Goal: Task Accomplishment & Management: Manage account settings

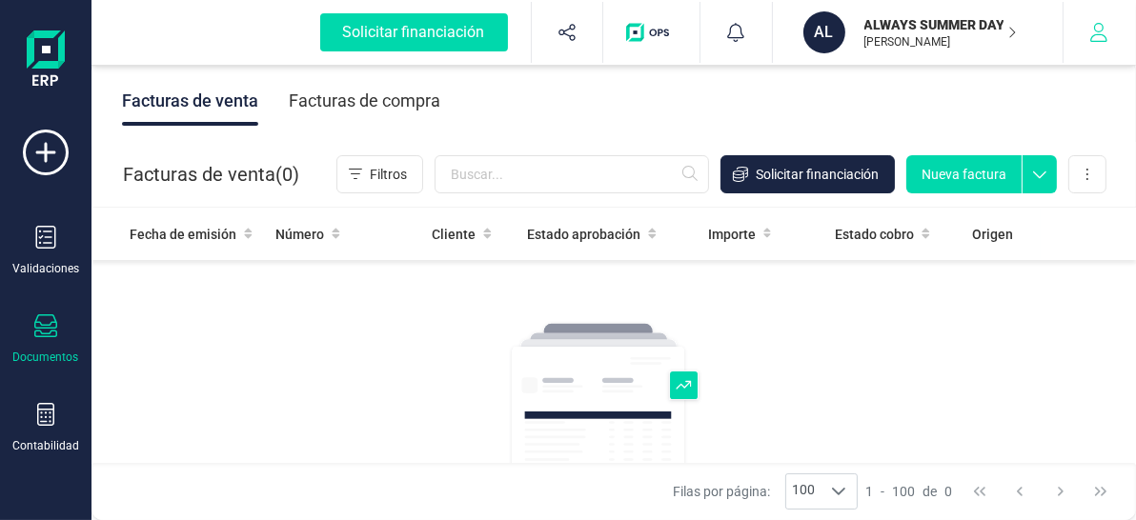
click at [1102, 23] on icon "button" at bounding box center [1098, 32] width 19 height 19
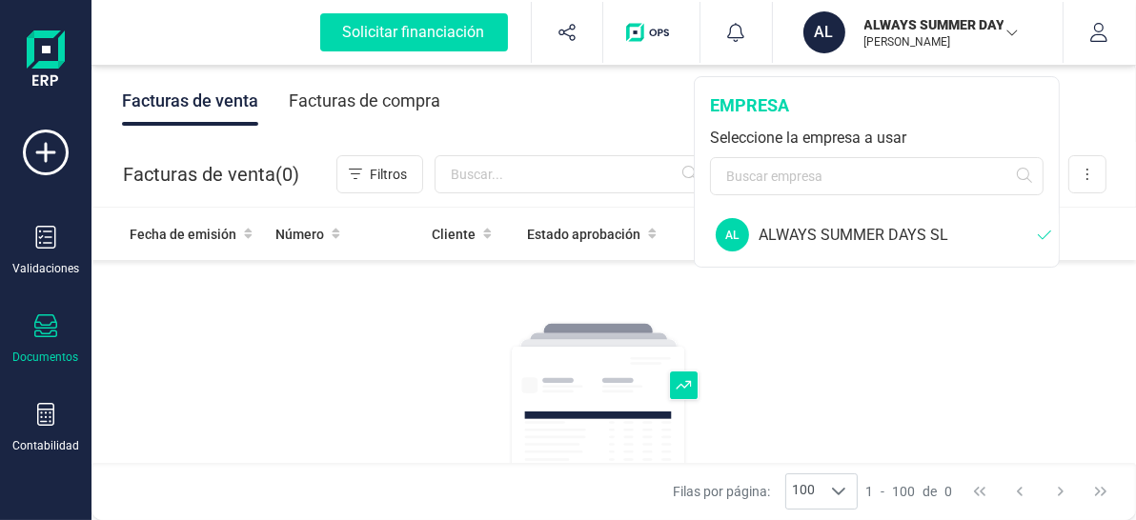
click at [772, 334] on div "Facturas de venta Crea, gestiona y distribuye facturas de venta. Encuentra lo q…" at bounding box center [613, 509] width 381 height 377
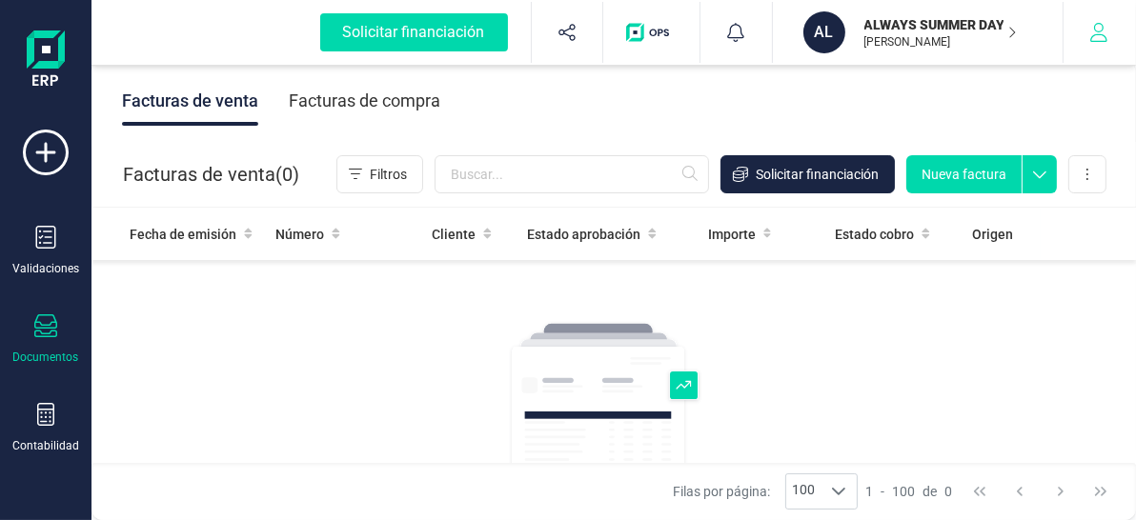
click at [1099, 34] on icon "button" at bounding box center [1098, 32] width 17 height 19
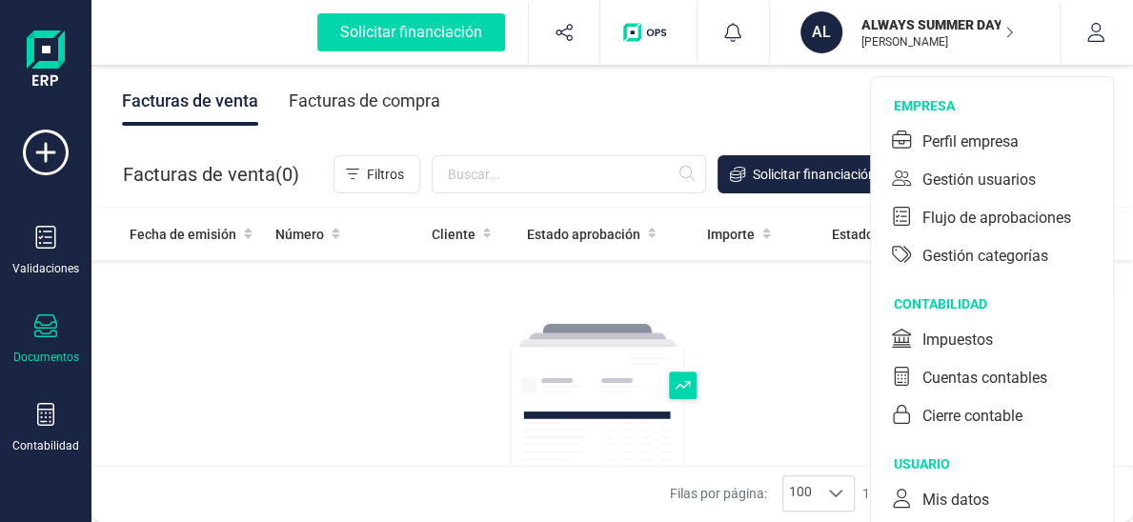
click at [755, 338] on div "Facturas de venta Crea, gestiona y distribuye facturas de venta. Encuentra lo q…" at bounding box center [612, 509] width 381 height 377
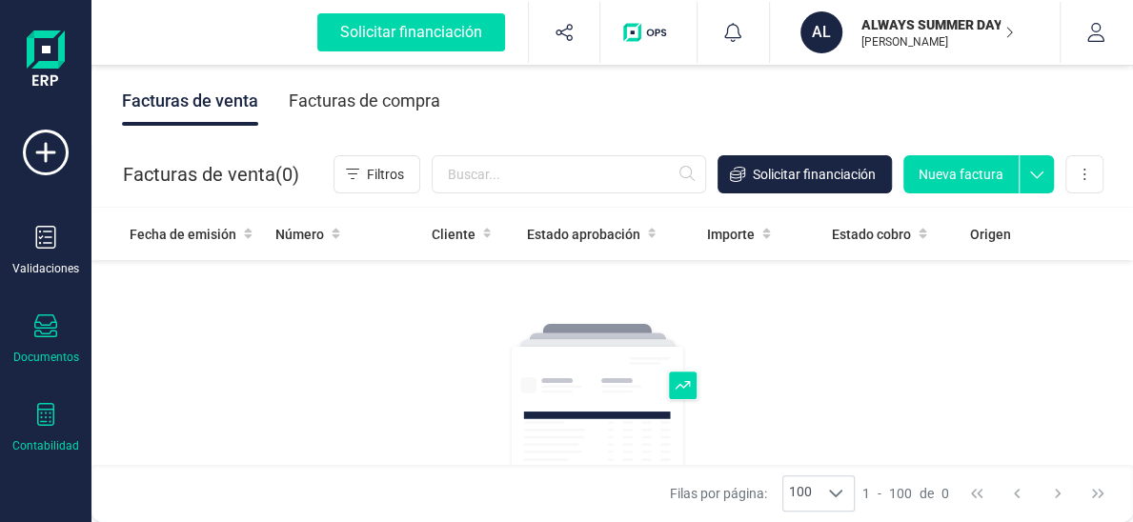
click at [51, 430] on div at bounding box center [45, 417] width 23 height 28
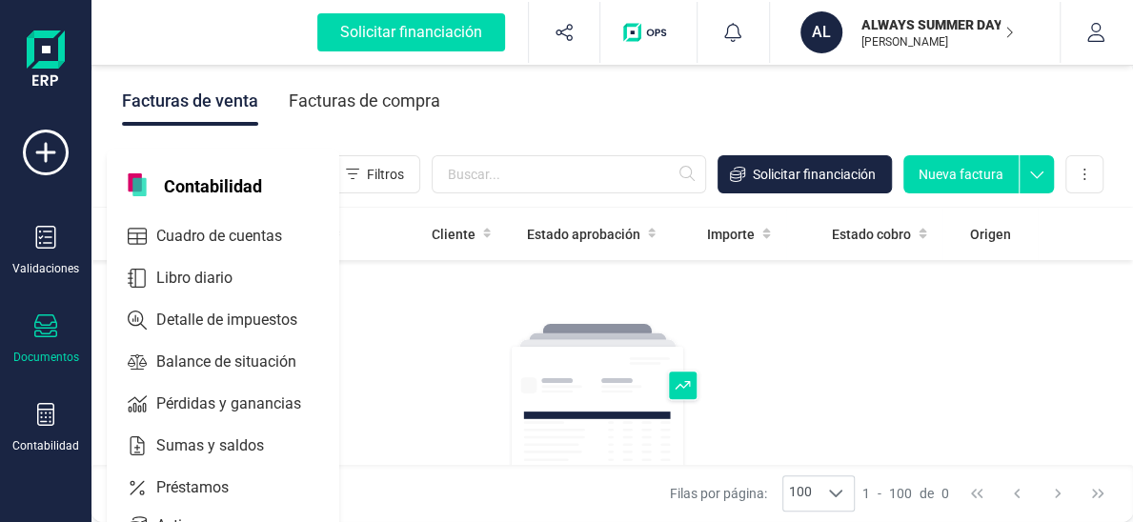
click at [50, 60] on img at bounding box center [46, 60] width 38 height 61
click at [1089, 35] on icon "button" at bounding box center [1095, 32] width 17 height 19
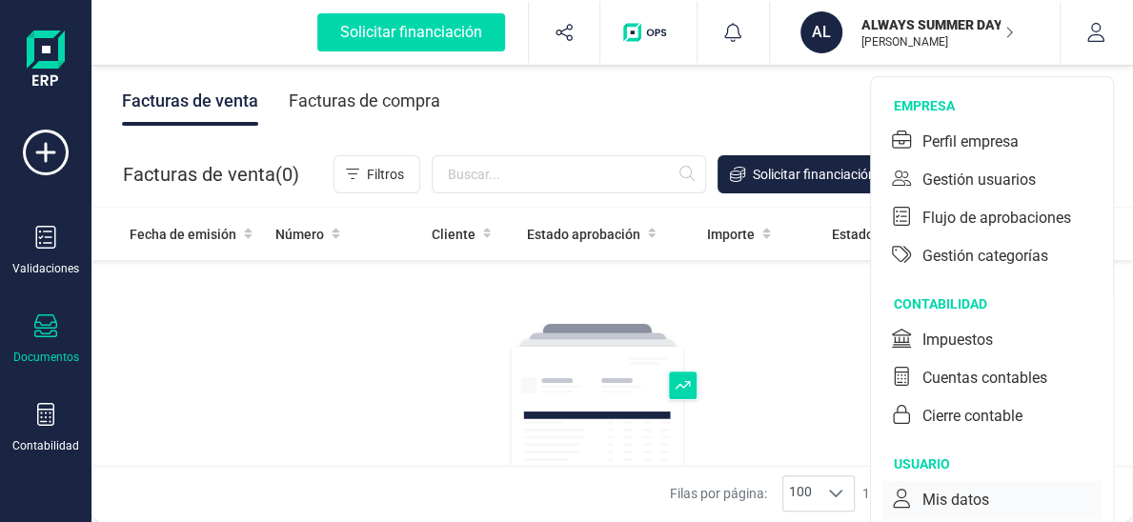
click at [946, 489] on div "Mis datos" at bounding box center [955, 500] width 67 height 23
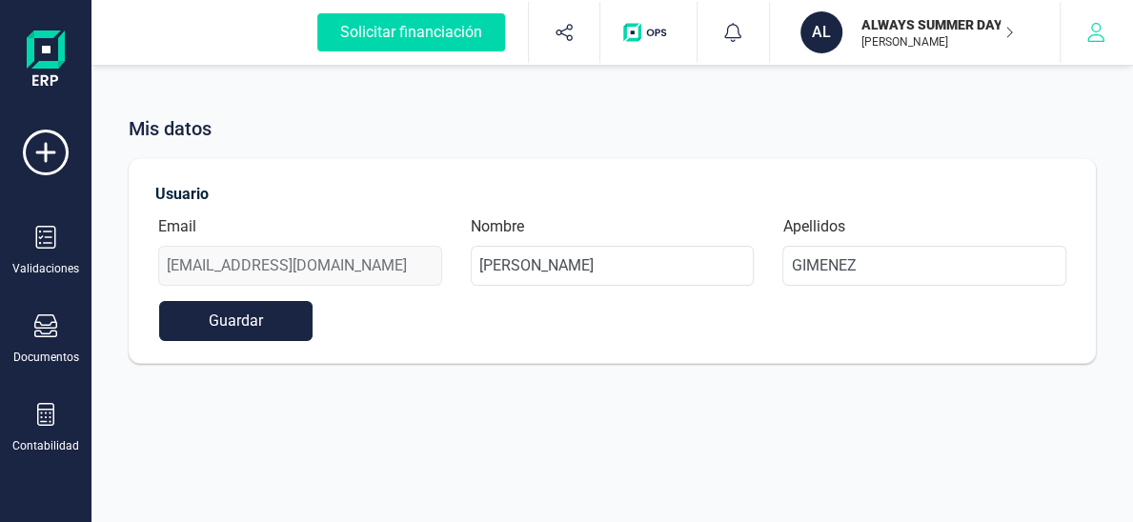
click at [1083, 33] on button "button" at bounding box center [1096, 32] width 71 height 61
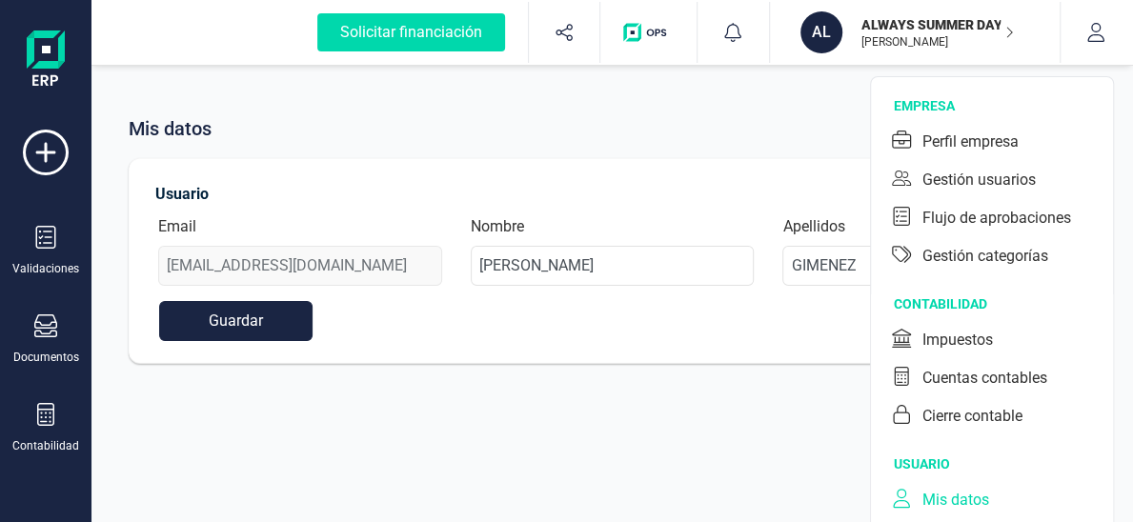
click at [768, 426] on div "Mis datos Usuario Email proyectos@alwayssummerdays.com Nombre TOMAS Apellidos G…" at bounding box center [611, 261] width 1041 height 522
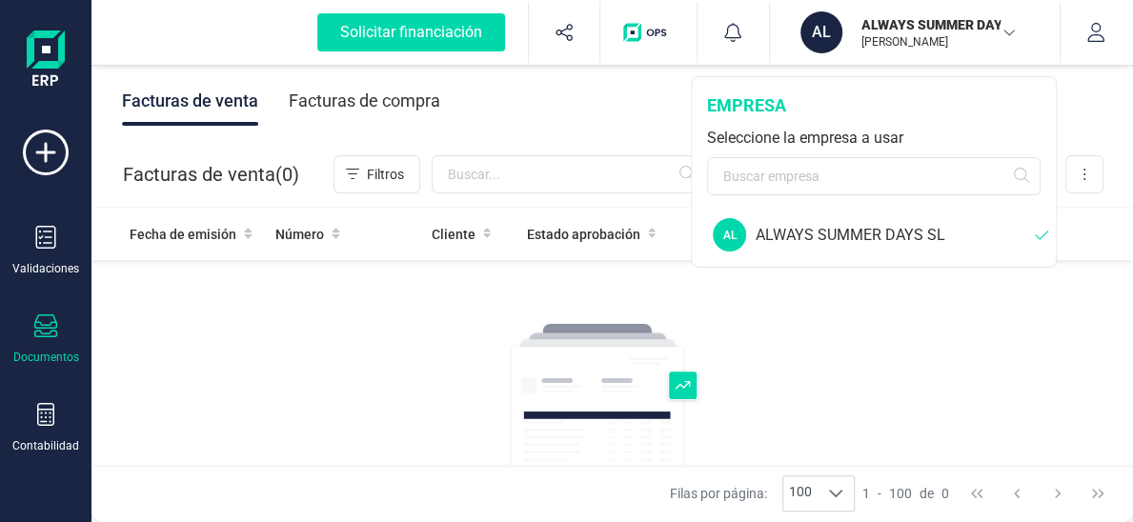
click at [884, 231] on div "ALWAYS SUMMER DAYS SL" at bounding box center [895, 235] width 279 height 23
click at [1107, 31] on button "button" at bounding box center [1096, 32] width 71 height 61
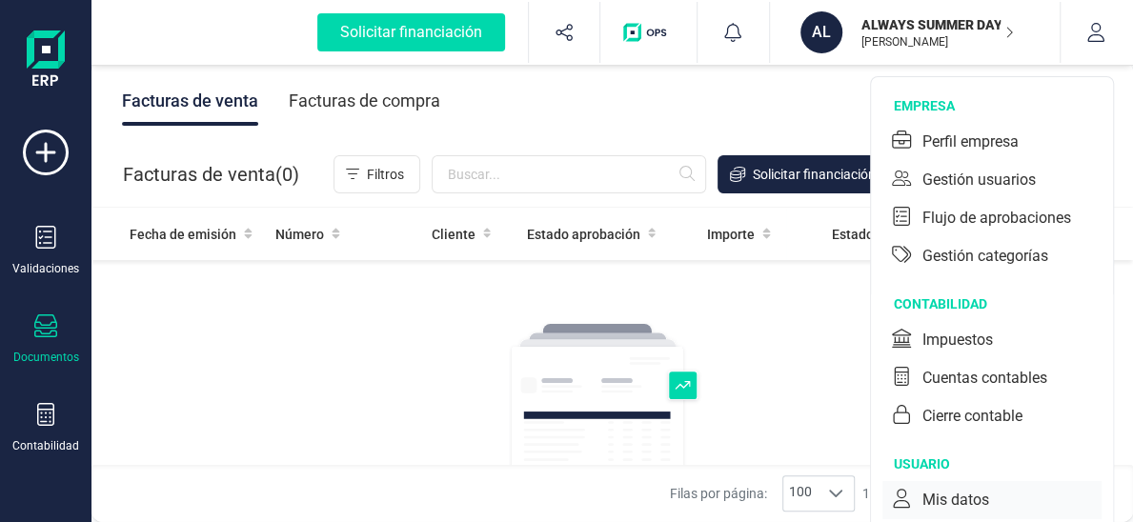
click at [937, 506] on div "Mis datos" at bounding box center [955, 500] width 67 height 23
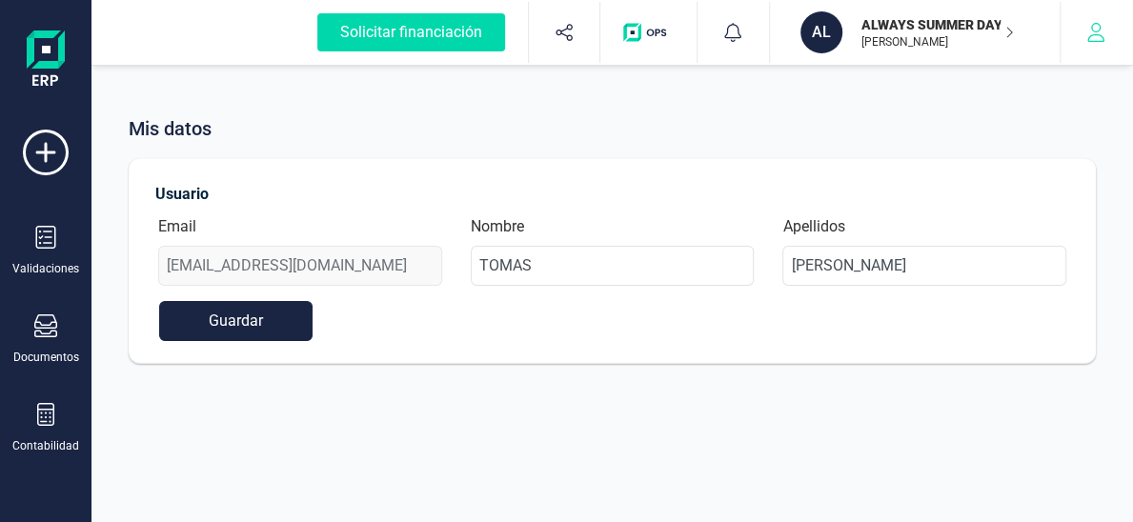
click at [1088, 40] on icon "button" at bounding box center [1095, 32] width 19 height 19
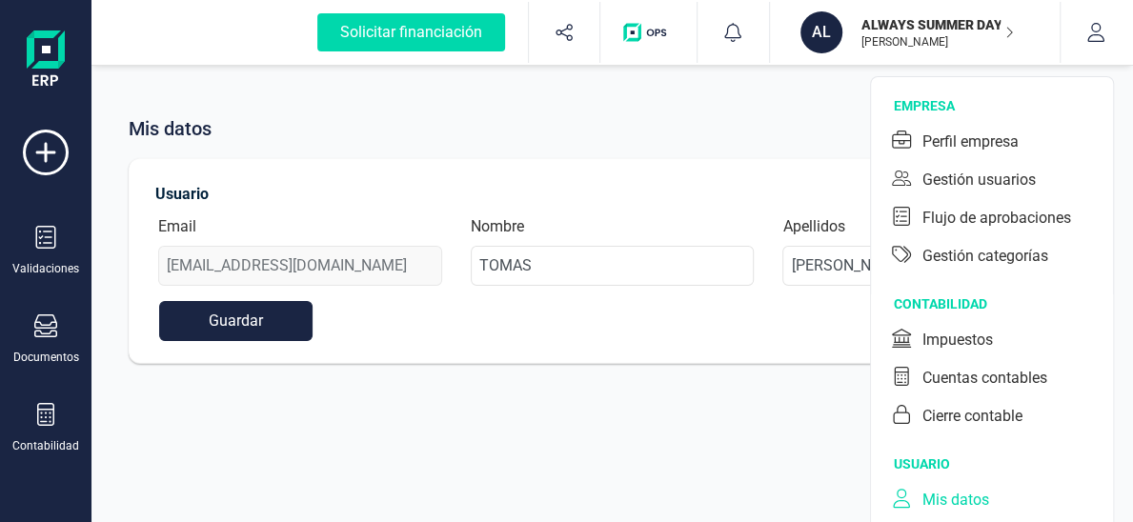
click at [976, 501] on div "Mis datos" at bounding box center [955, 500] width 67 height 23
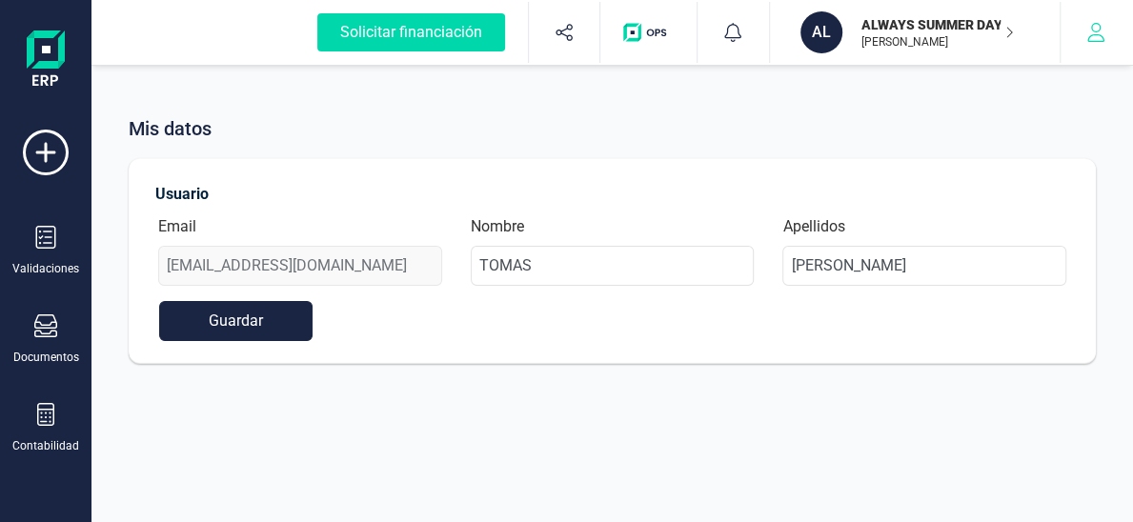
click at [1119, 31] on button "button" at bounding box center [1096, 32] width 71 height 61
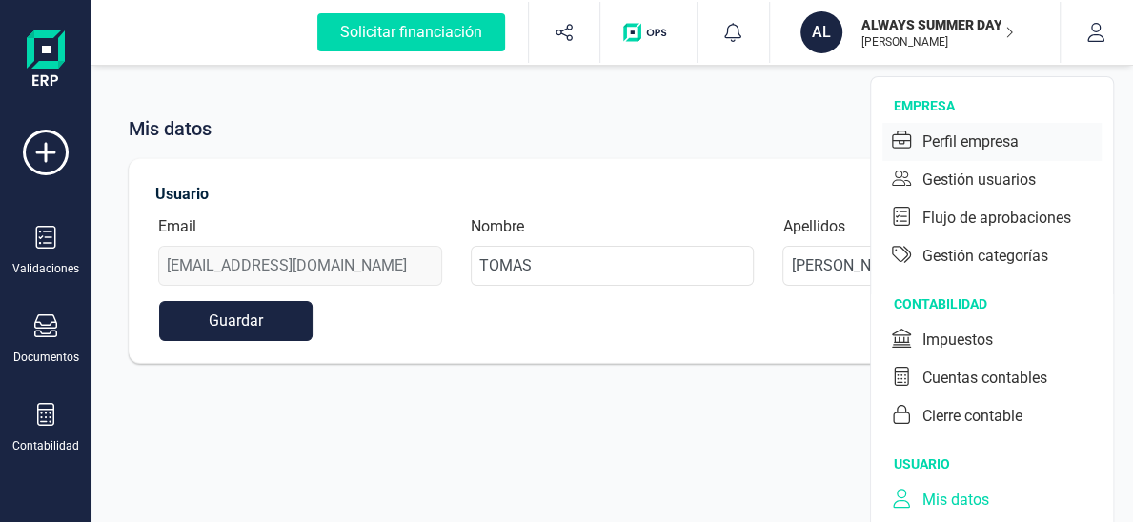
click at [954, 146] on div "Perfil empresa" at bounding box center [970, 142] width 96 height 23
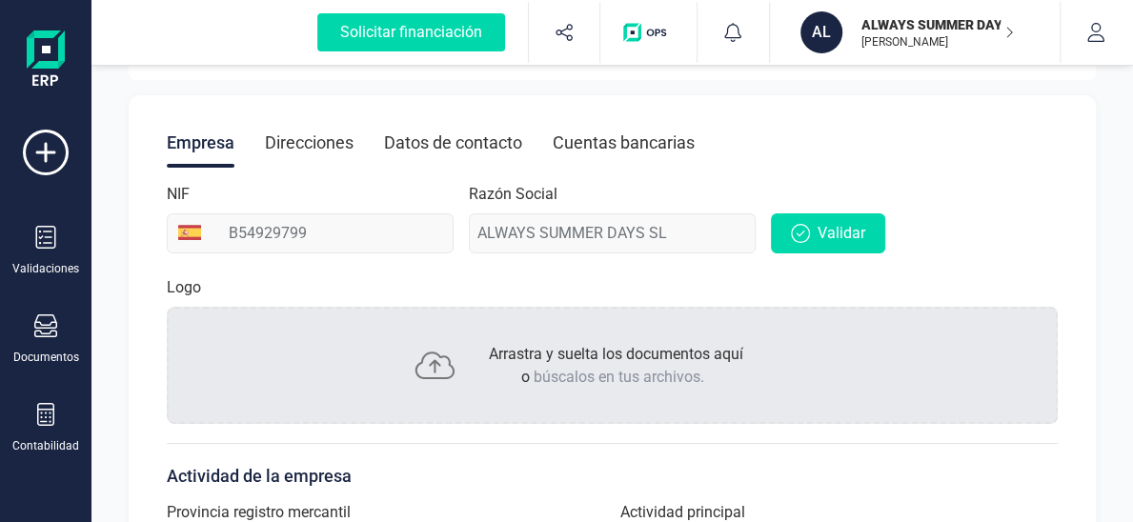
scroll to position [572, 0]
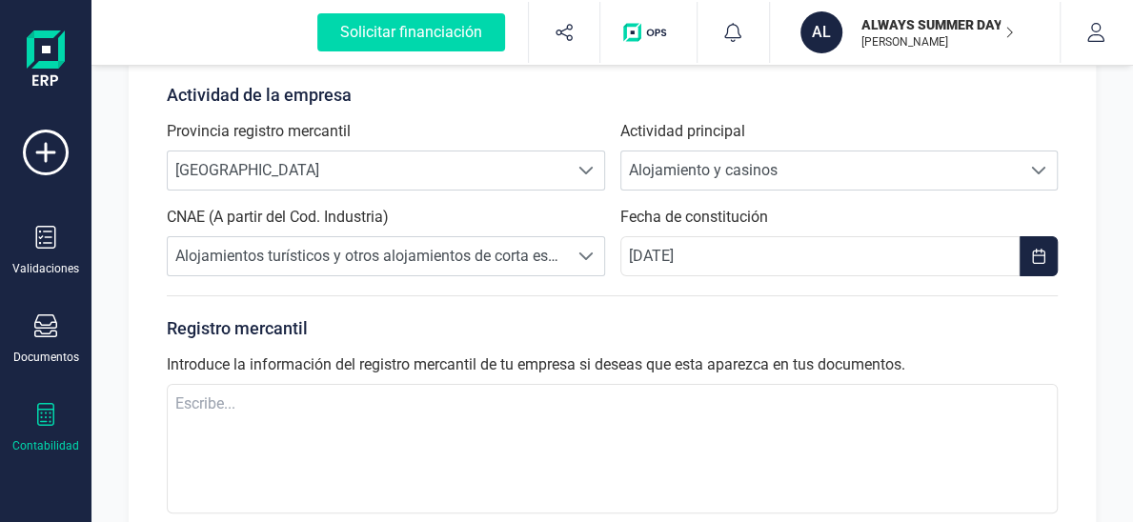
click at [41, 426] on icon at bounding box center [45, 414] width 17 height 23
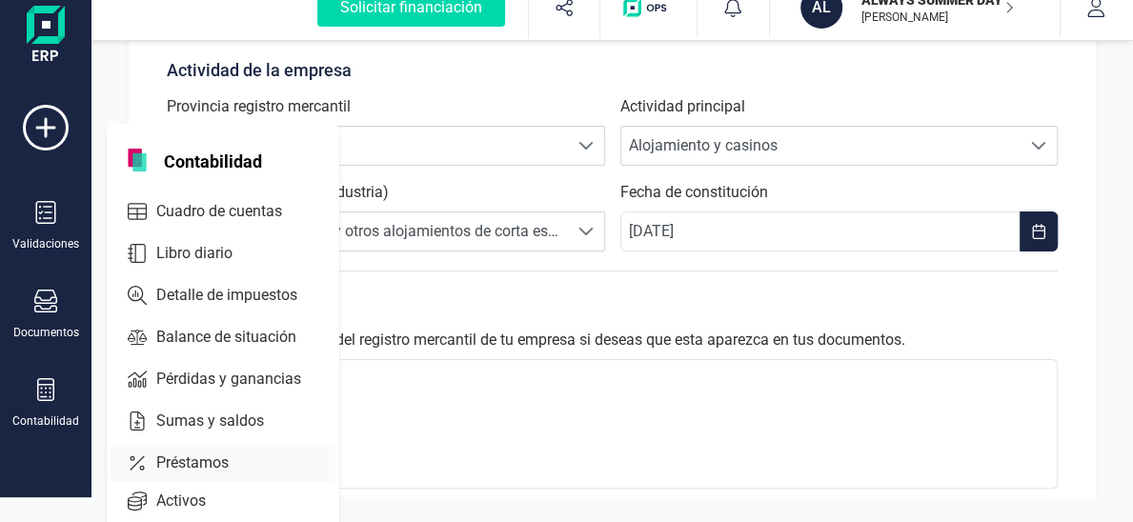
scroll to position [47, 0]
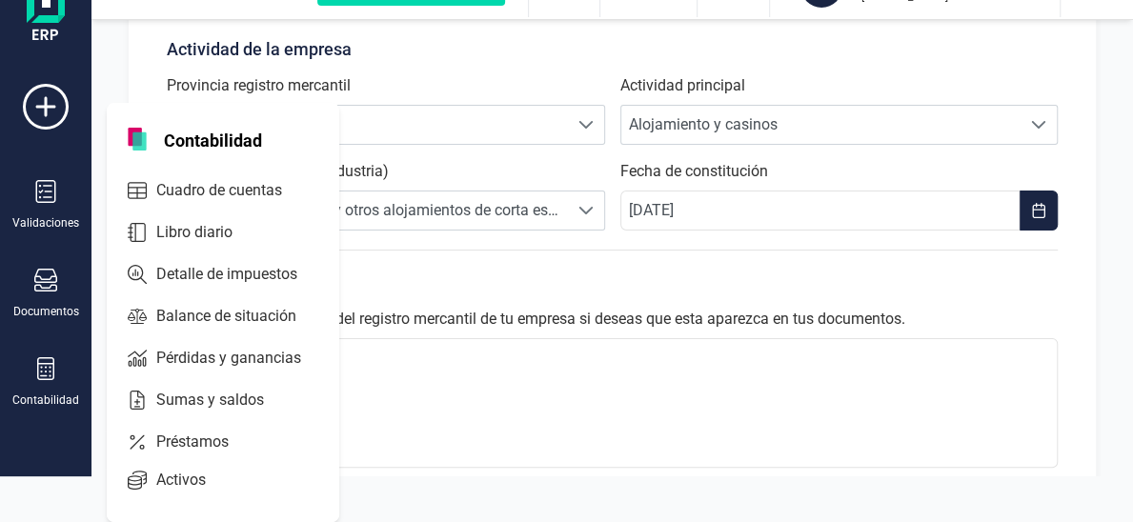
click at [697, 299] on div "Registro mercantil Introduce la información del registro mercantil de tu empres…" at bounding box center [612, 362] width 891 height 225
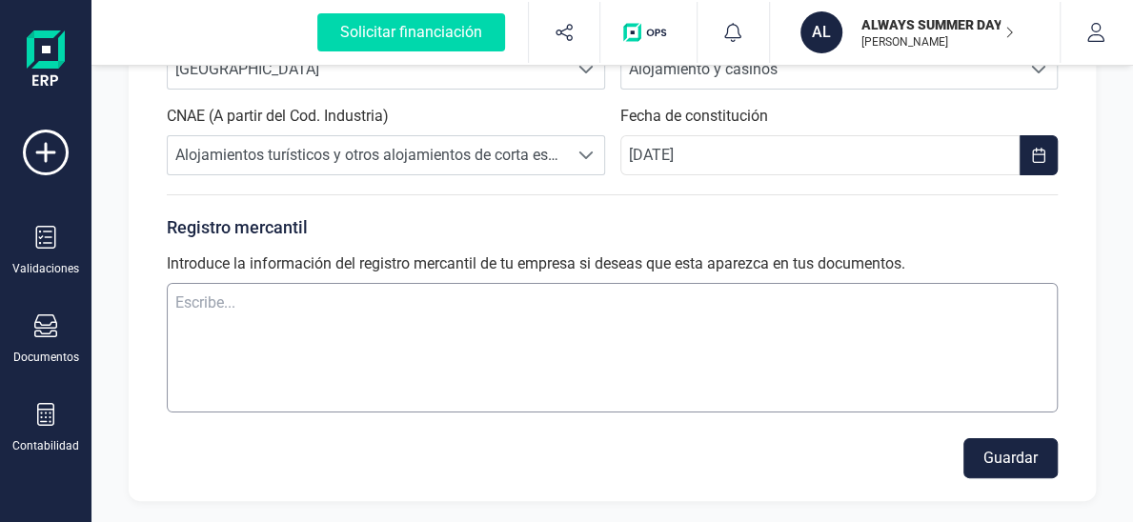
scroll to position [673, 0]
click at [330, 438] on div "Guardar" at bounding box center [612, 458] width 891 height 40
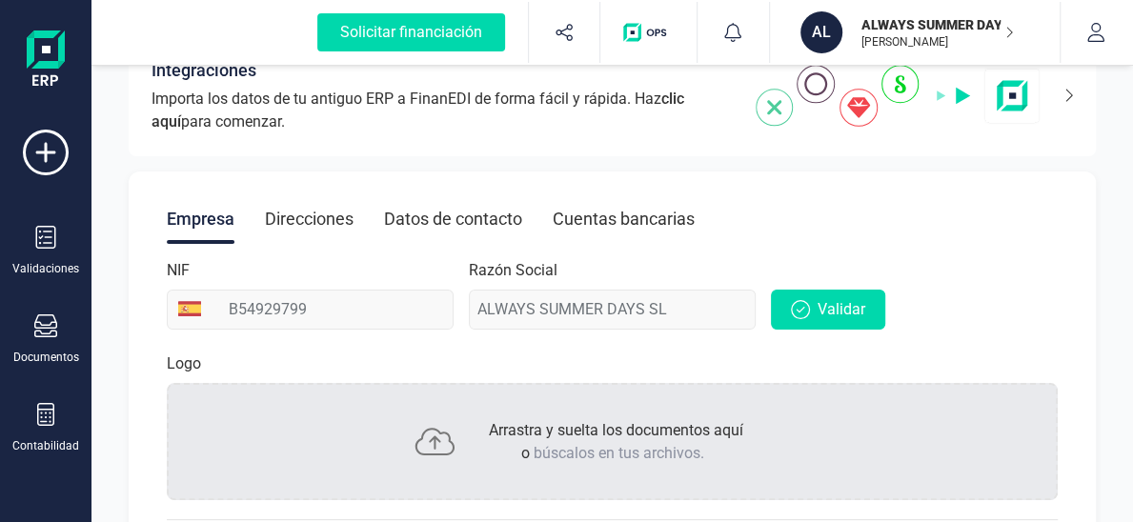
scroll to position [0, 0]
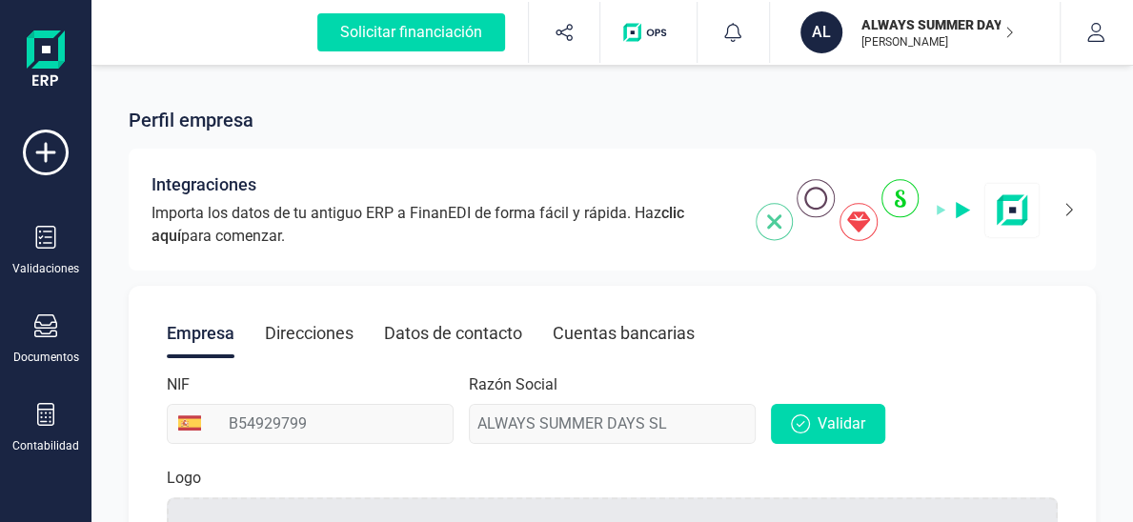
click at [591, 324] on div "Cuentas bancarias" at bounding box center [624, 334] width 142 height 50
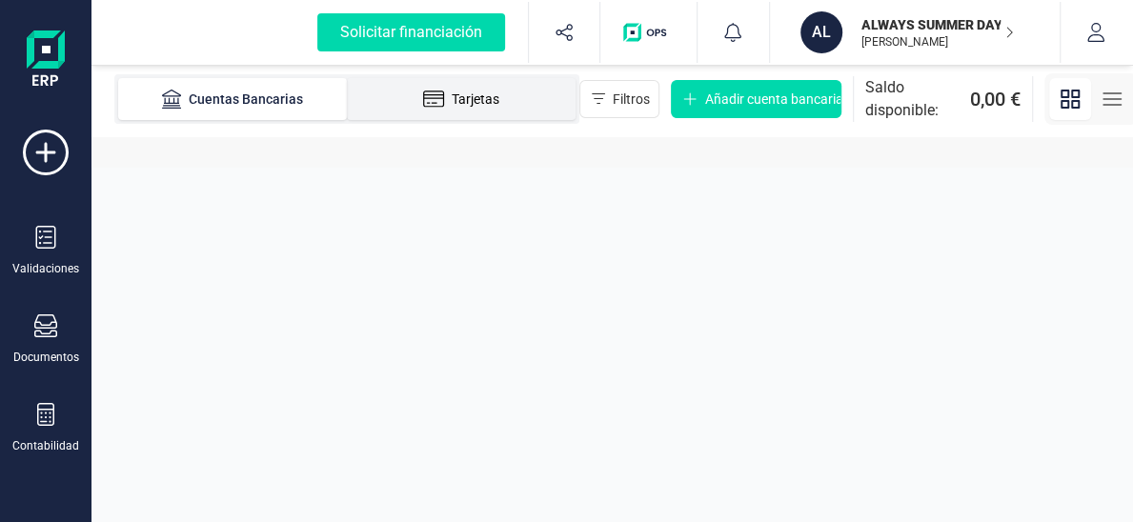
click at [387, 101] on div "Tarjetas" at bounding box center [461, 99] width 152 height 19
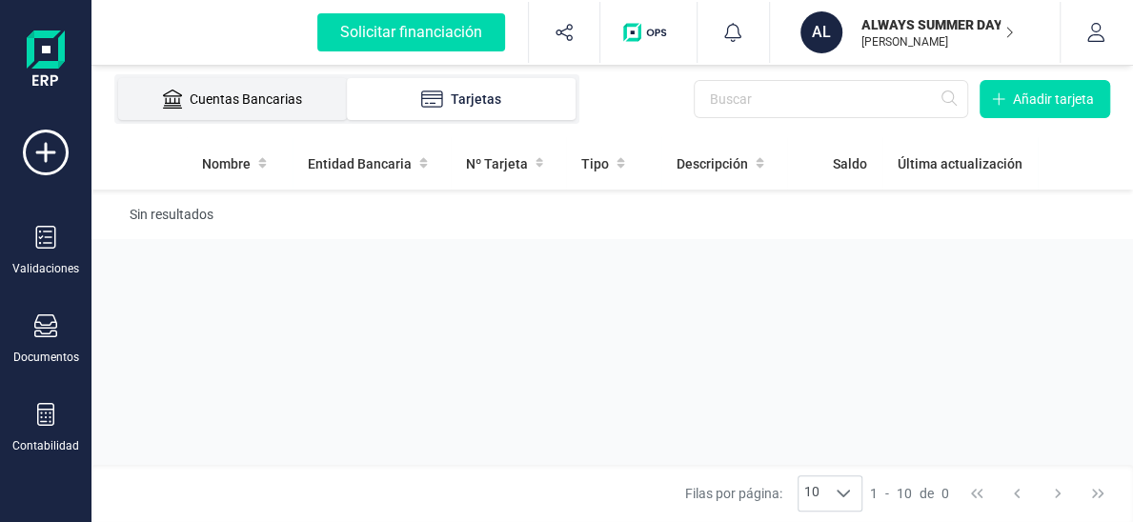
click at [251, 106] on div "Cuentas Bancarias" at bounding box center [232, 99] width 152 height 19
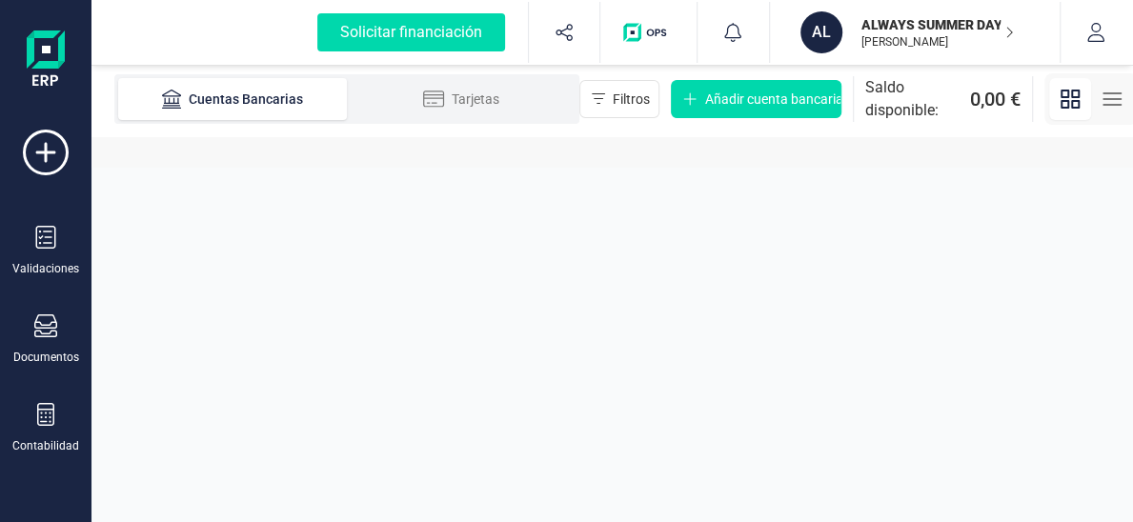
click at [633, 38] on img "button" at bounding box center [648, 32] width 51 height 19
